Goal: Information Seeking & Learning: Learn about a topic

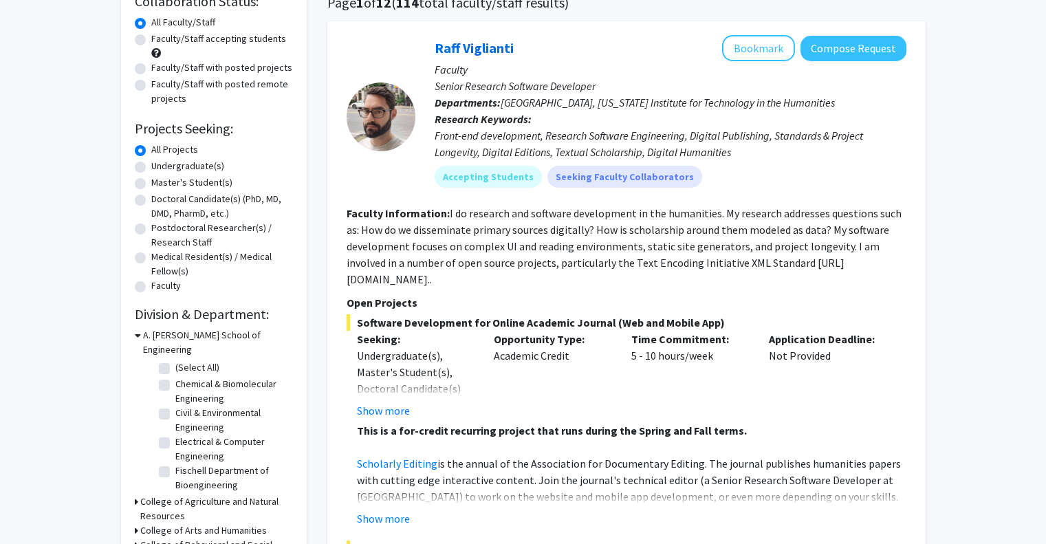
scroll to position [120, 0]
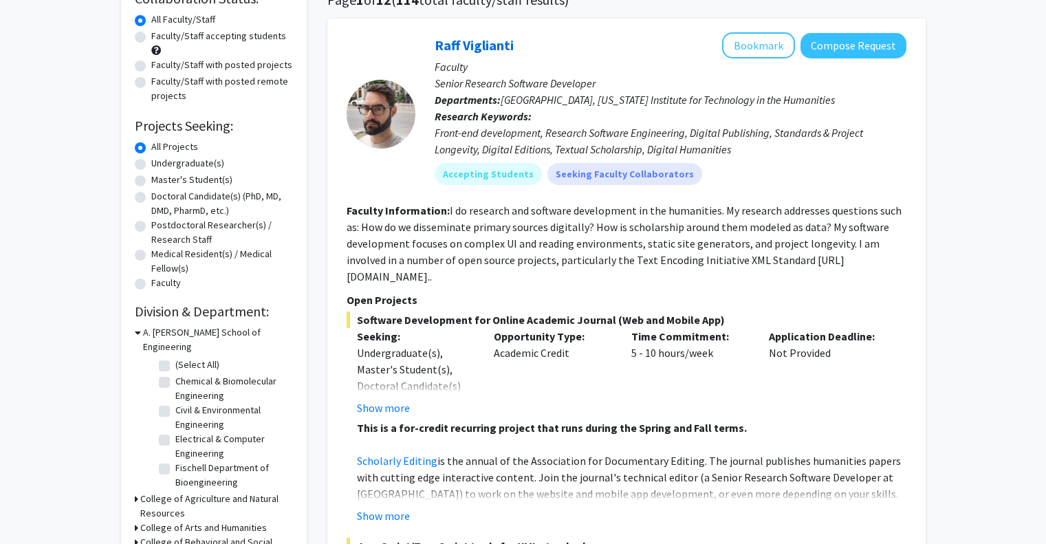
click at [304, 208] on div "Refine By Collaboration Status: Collaboration Status All Faculty/Staff Collabor…" at bounding box center [214, 352] width 186 height 798
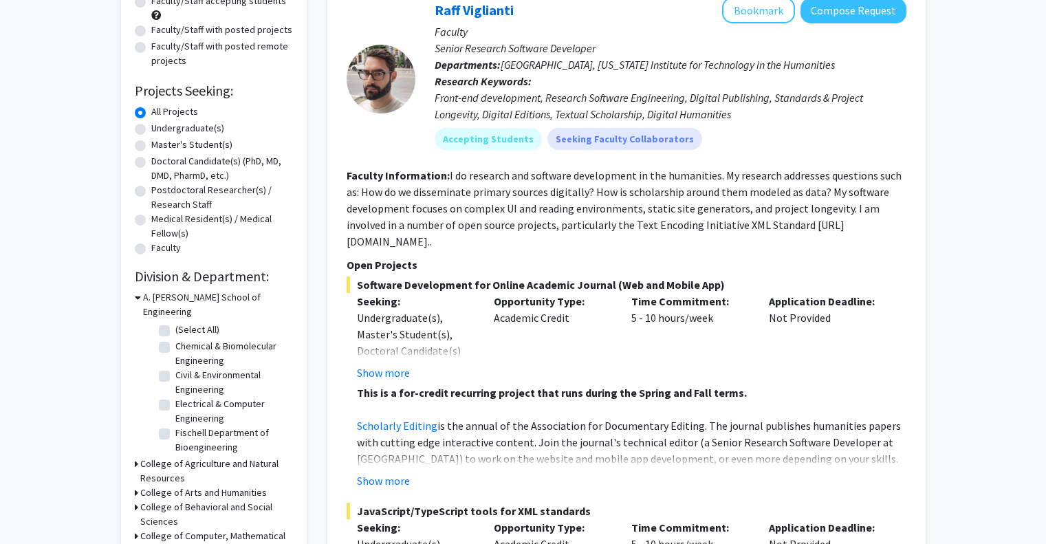
scroll to position [165, 0]
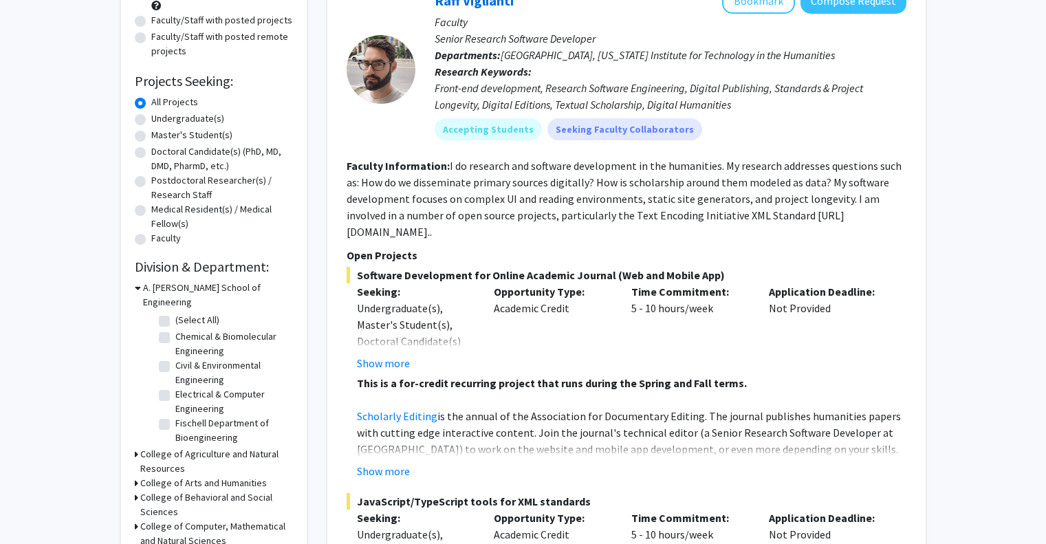
click at [175, 313] on label "(Select All)" at bounding box center [197, 320] width 44 height 14
click at [175, 313] on input "(Select All)" at bounding box center [179, 317] width 9 height 9
checkbox input "true"
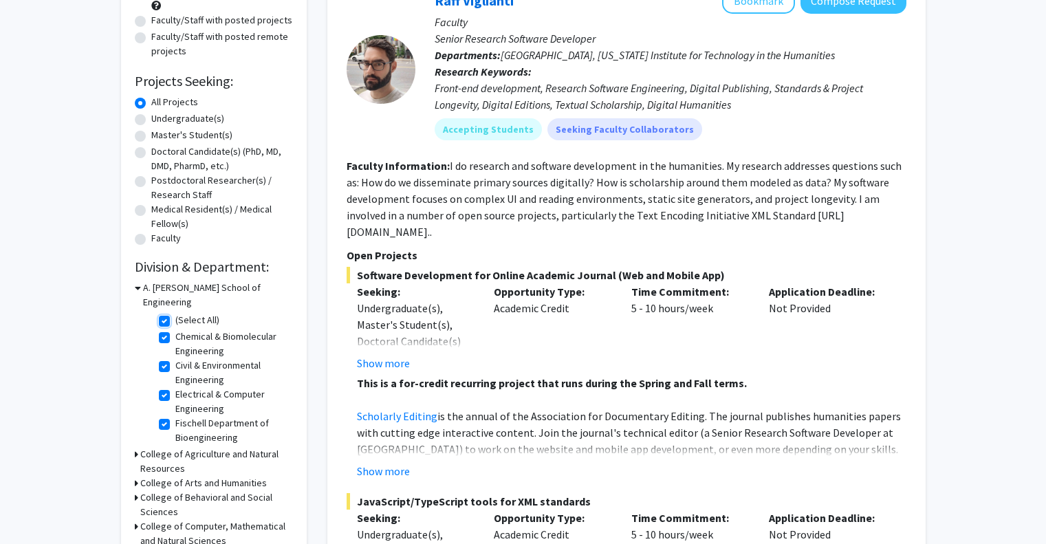
checkbox input "true"
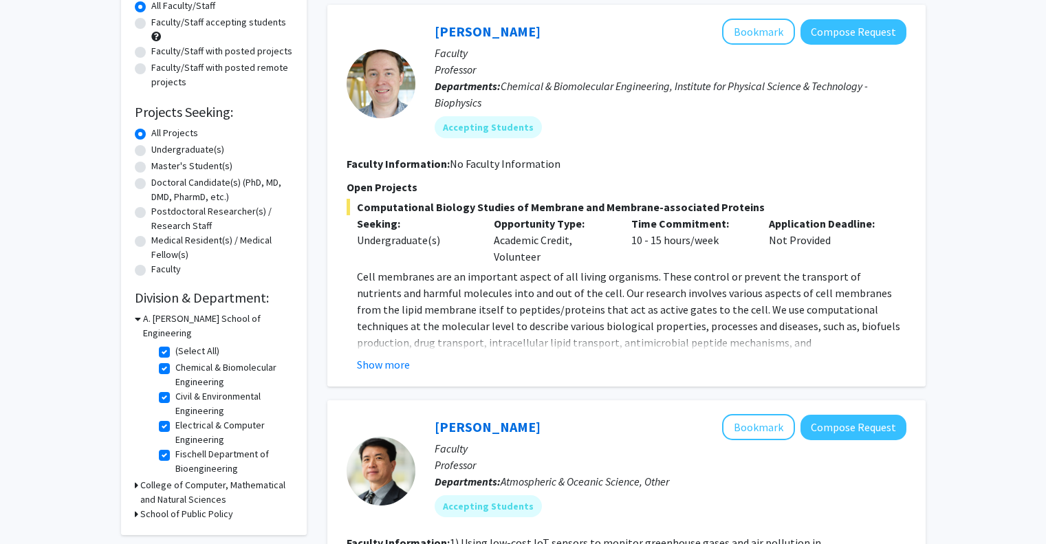
scroll to position [135, 0]
click at [376, 361] on button "Show more" at bounding box center [383, 364] width 53 height 17
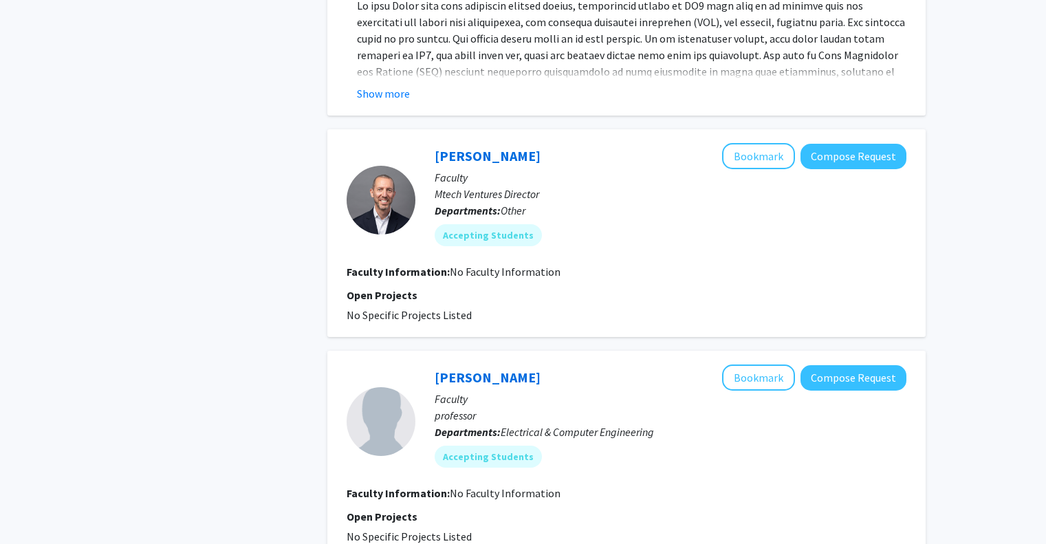
scroll to position [1068, 0]
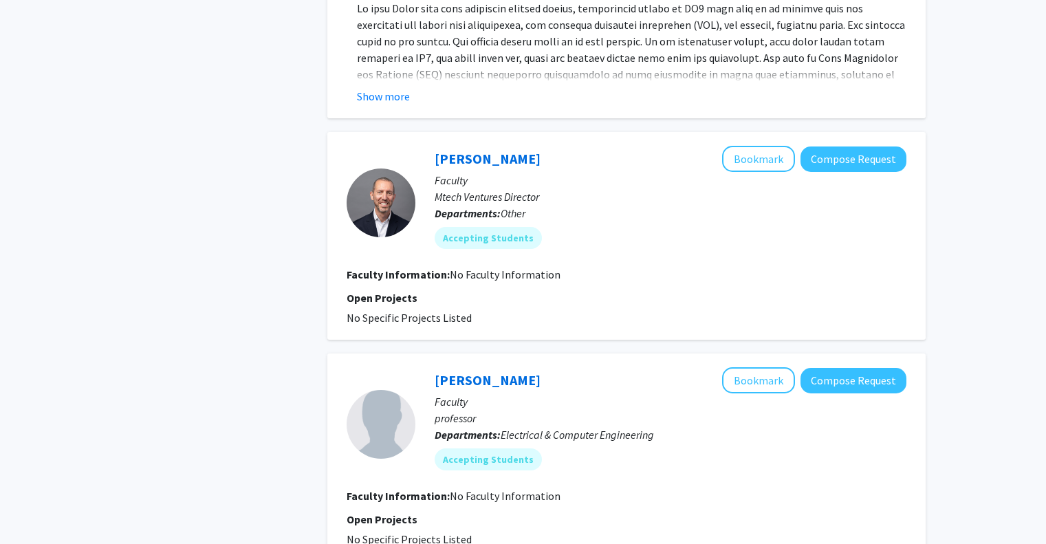
click at [598, 511] on p "Open Projects" at bounding box center [627, 519] width 560 height 17
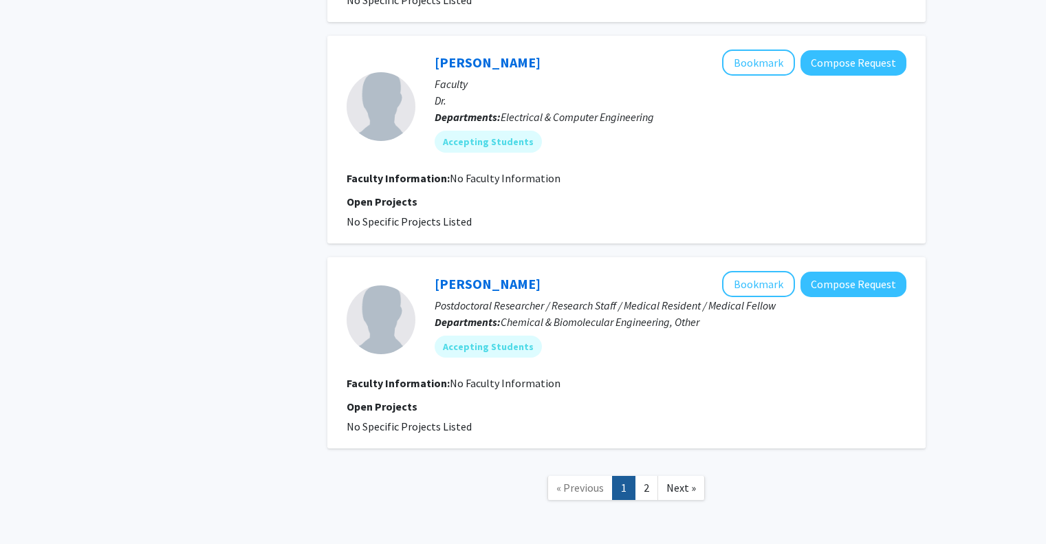
scroll to position [2563, 0]
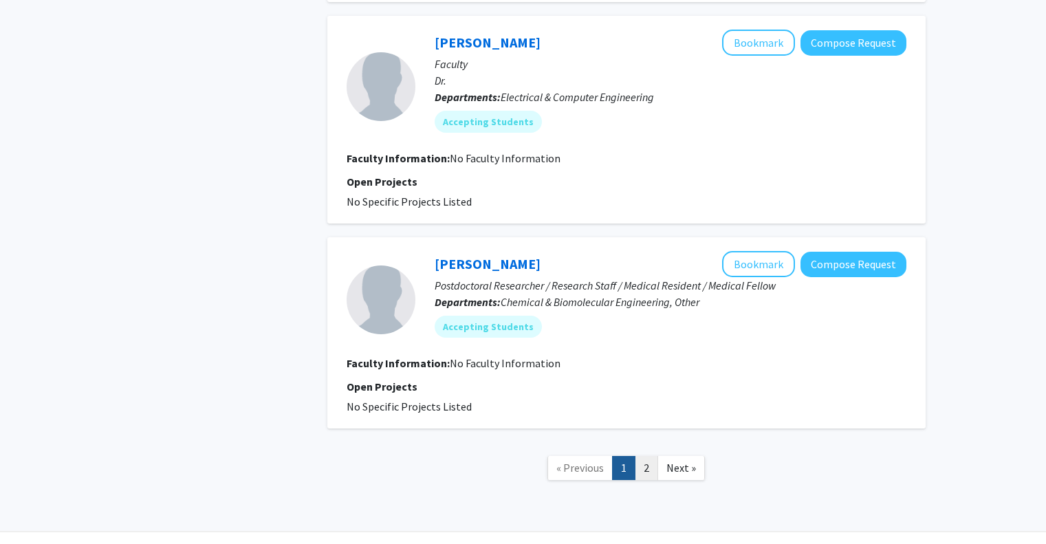
click at [642, 456] on link "2" at bounding box center [646, 468] width 23 height 24
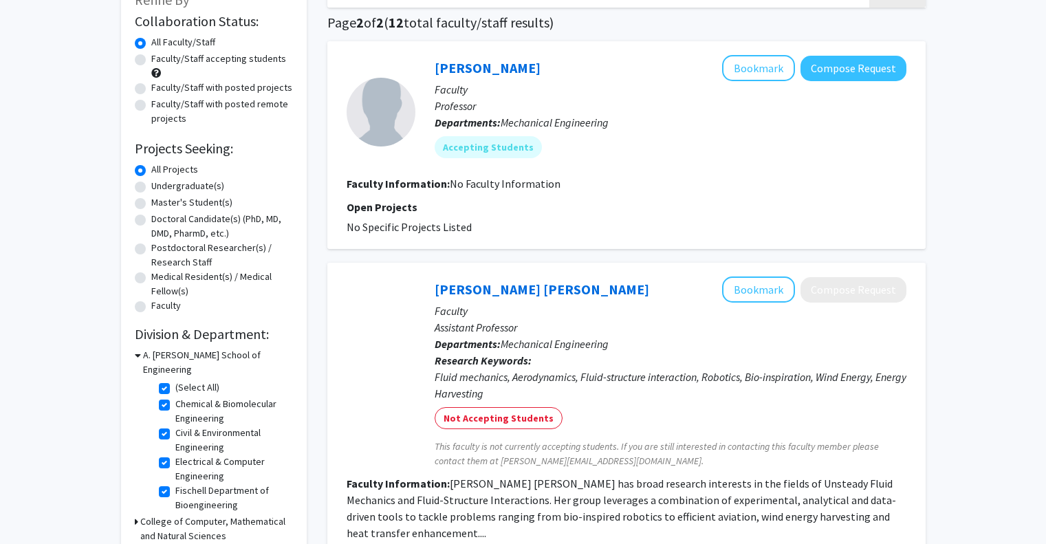
scroll to position [98, 0]
